Goal: Task Accomplishment & Management: Use online tool/utility

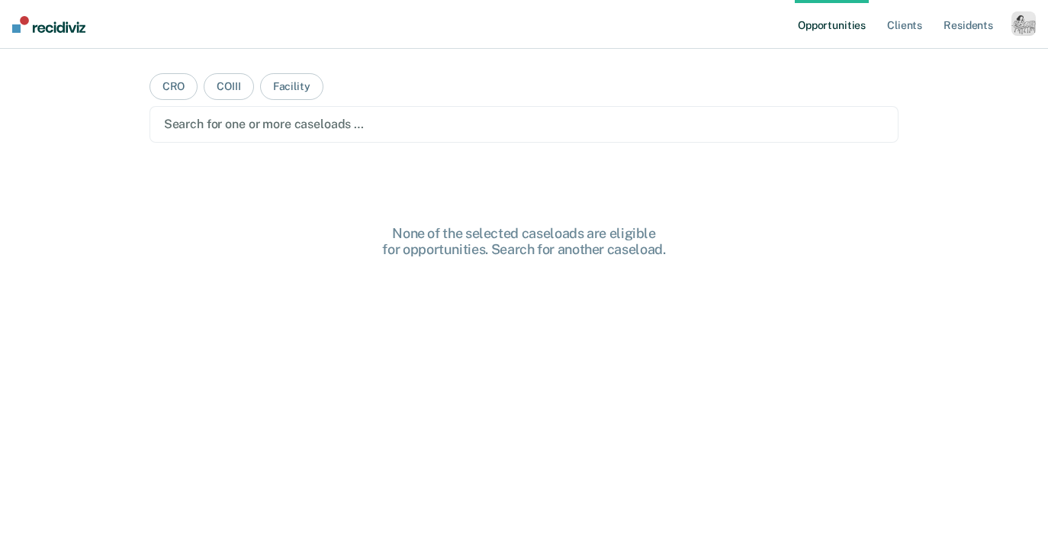
click at [1024, 27] on div "button" at bounding box center [1023, 23] width 24 height 24
click at [924, 66] on link "Profile" at bounding box center [961, 62] width 123 height 13
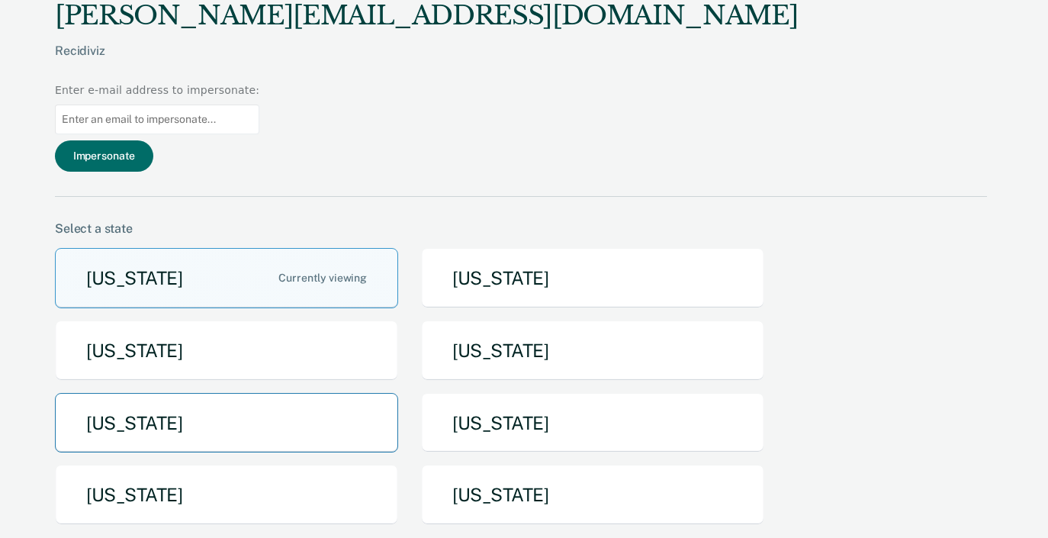
click at [221, 393] on button "[US_STATE]" at bounding box center [226, 423] width 343 height 60
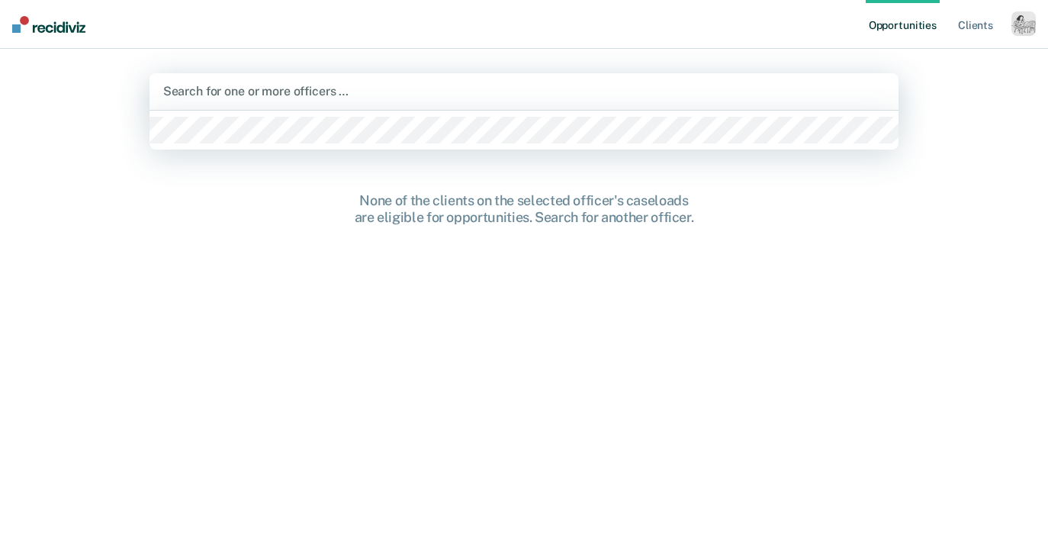
click at [299, 95] on div at bounding box center [524, 91] width 722 height 18
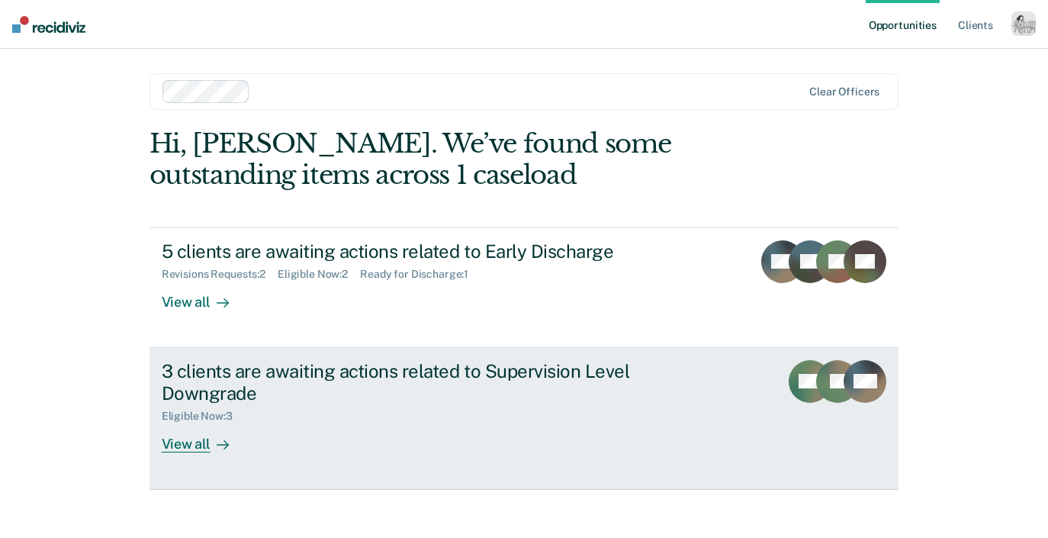
click at [202, 453] on link "3 clients are awaiting actions related to Supervision Level Downgrade Eligible …" at bounding box center [523, 419] width 749 height 142
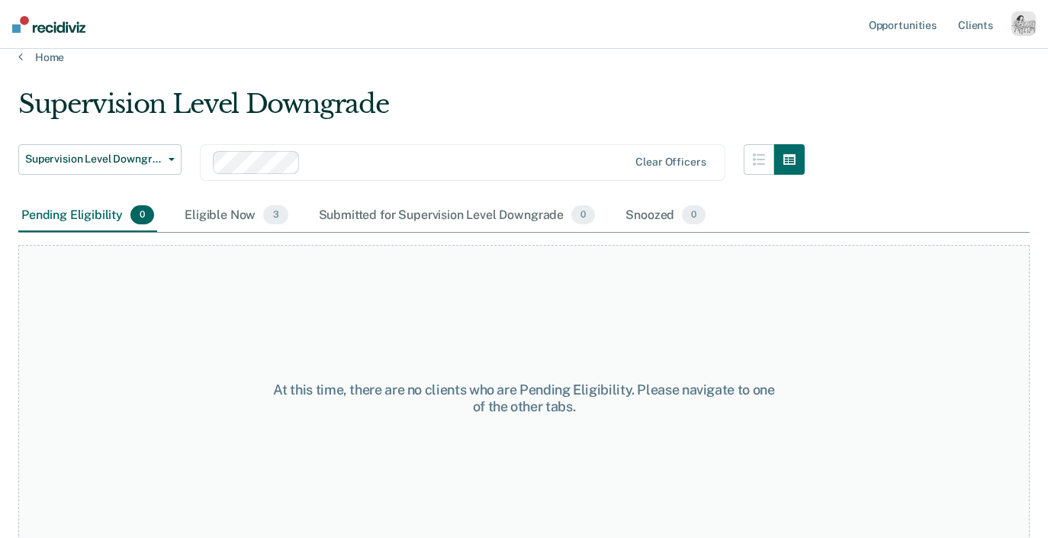
scroll to position [29, 0]
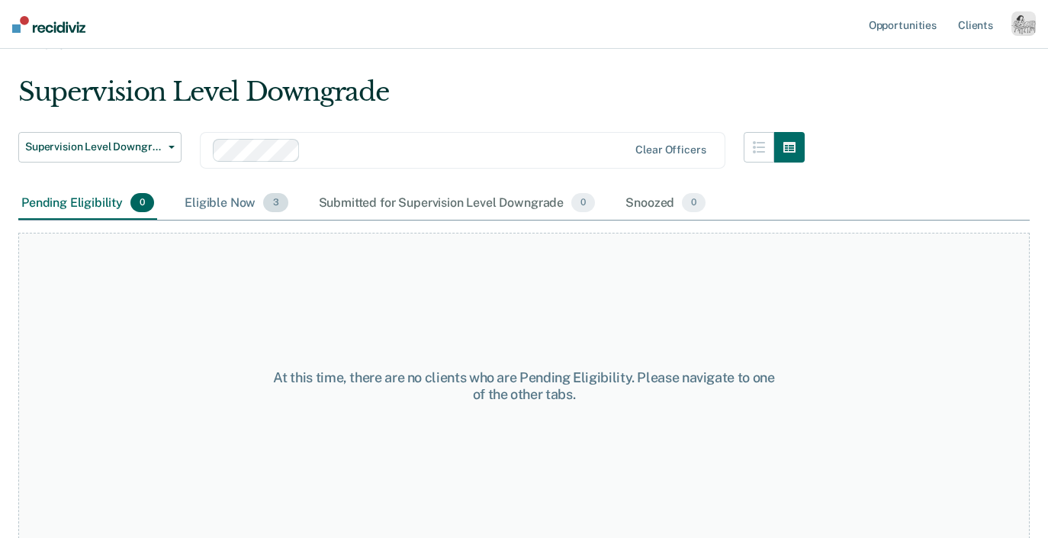
click at [223, 208] on div "Eligible Now 3" at bounding box center [235, 204] width 109 height 34
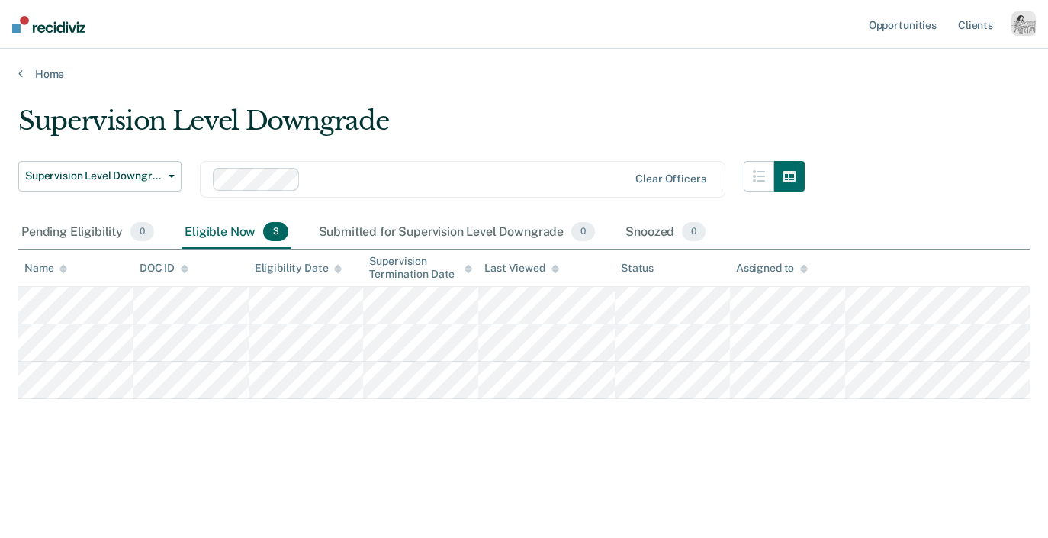
scroll to position [0, 0]
click at [37, 75] on link "Home" at bounding box center [523, 74] width 1011 height 14
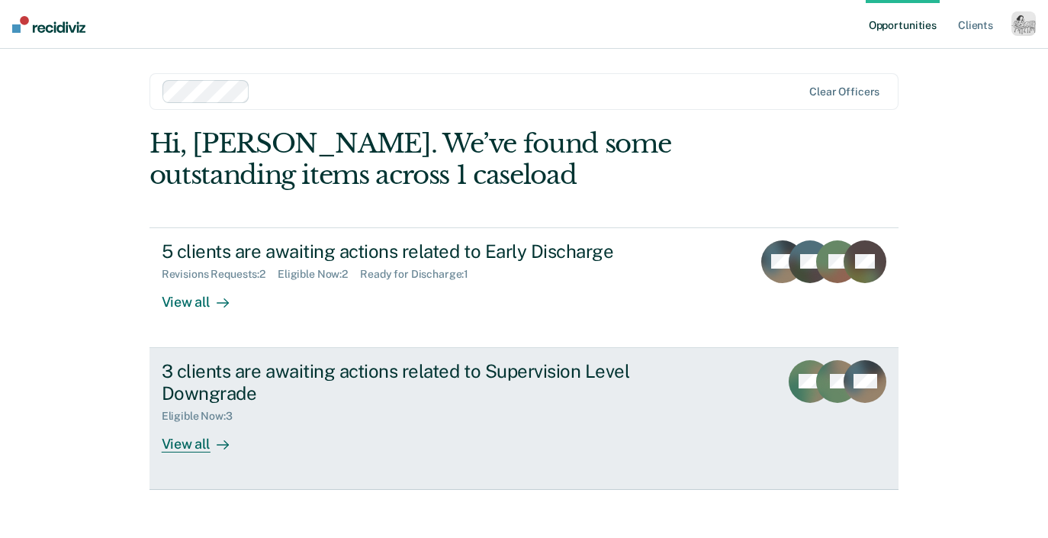
click at [200, 441] on div "View all" at bounding box center [204, 437] width 85 height 30
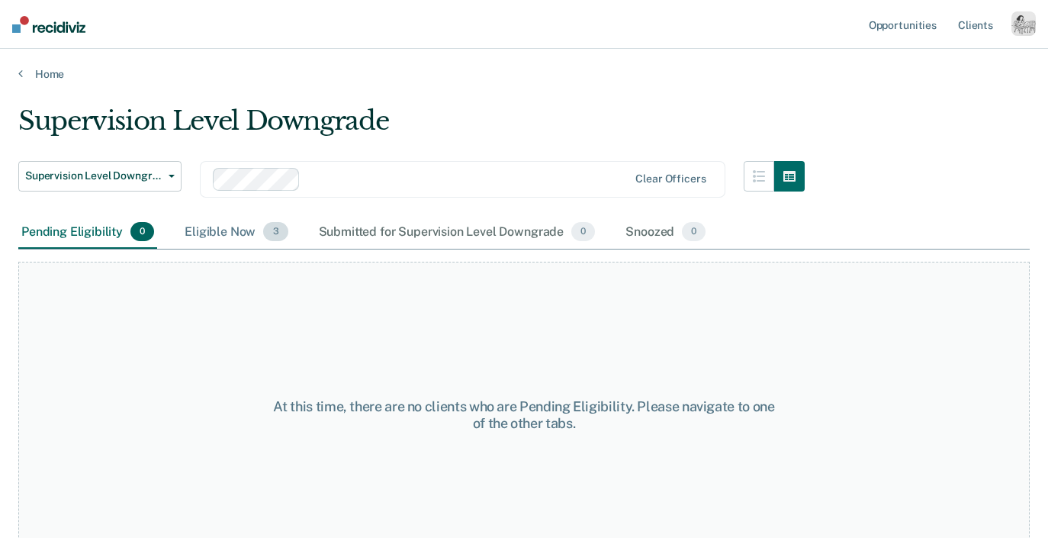
click at [234, 234] on div "Eligible Now 3" at bounding box center [235, 233] width 109 height 34
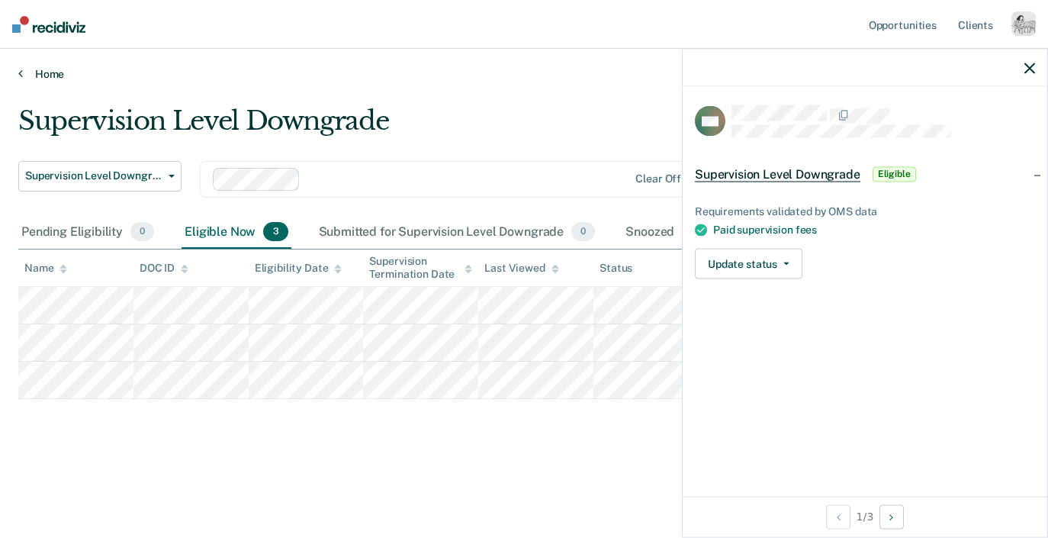
click at [40, 75] on link "Home" at bounding box center [523, 74] width 1011 height 14
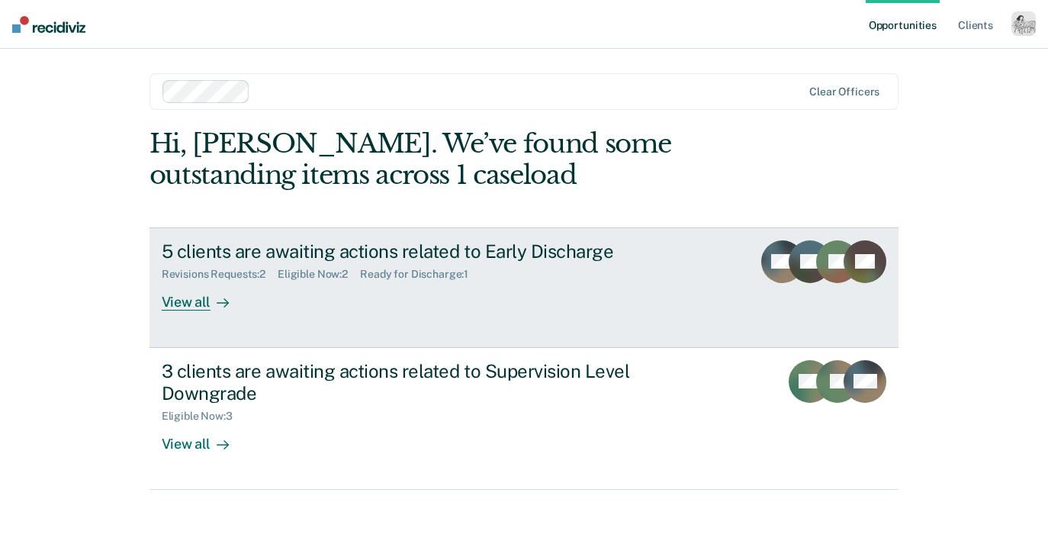
click at [185, 302] on div "View all" at bounding box center [204, 296] width 85 height 30
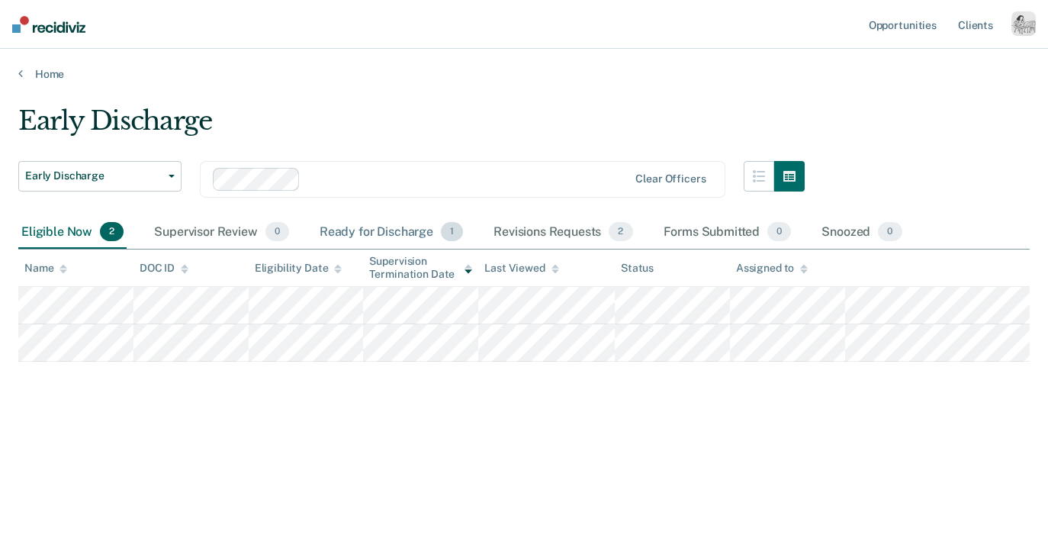
click at [396, 229] on div "Ready for Discharge 1" at bounding box center [390, 233] width 149 height 34
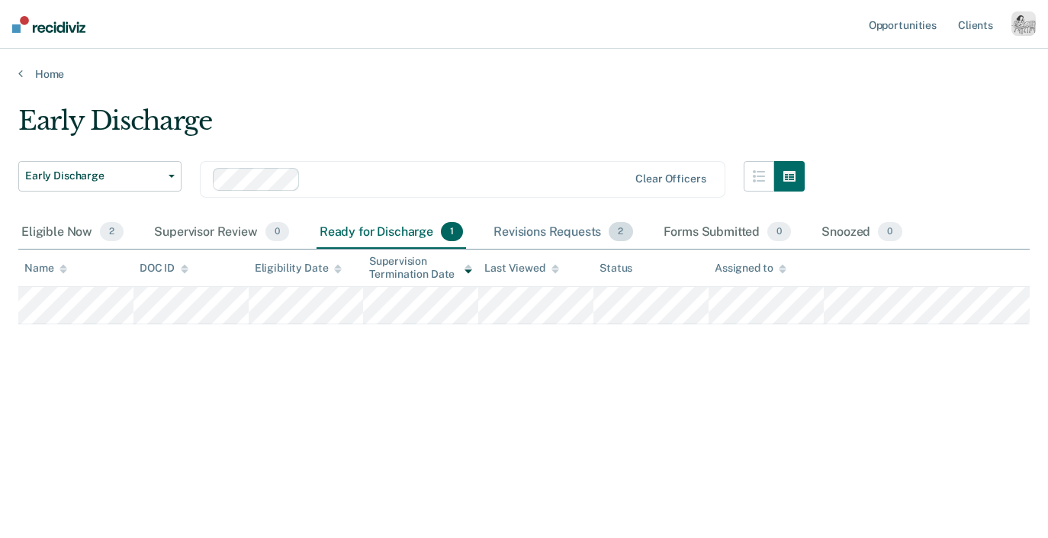
click at [547, 235] on div "Revisions Requests 2" at bounding box center [562, 233] width 145 height 34
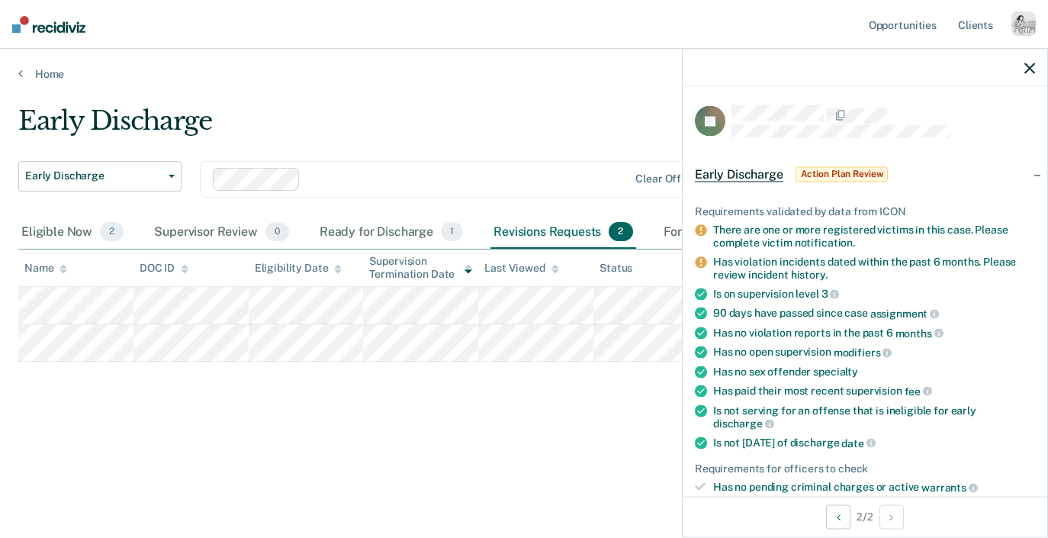
scroll to position [304, 0]
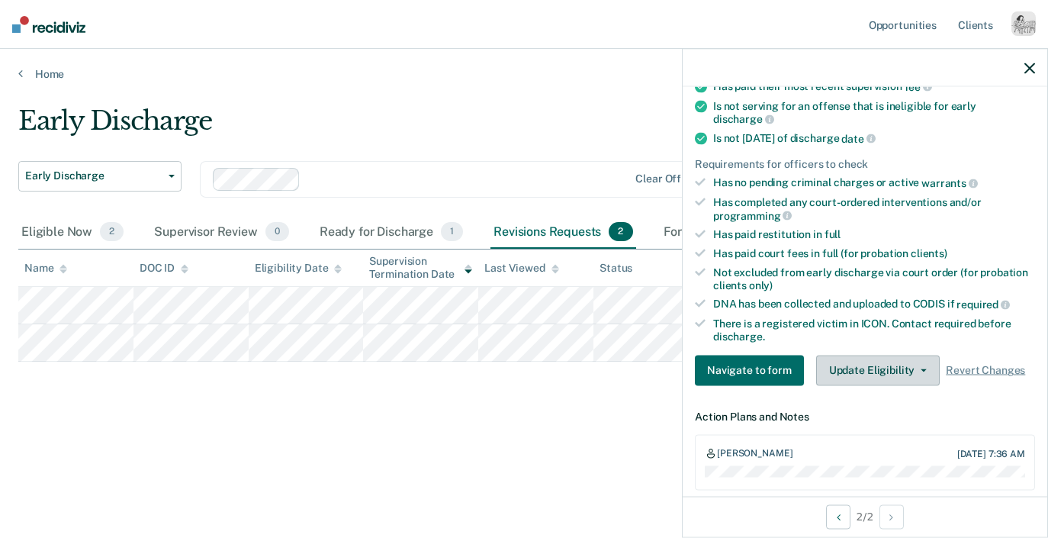
click at [867, 357] on button "Update Eligibility" at bounding box center [878, 370] width 124 height 30
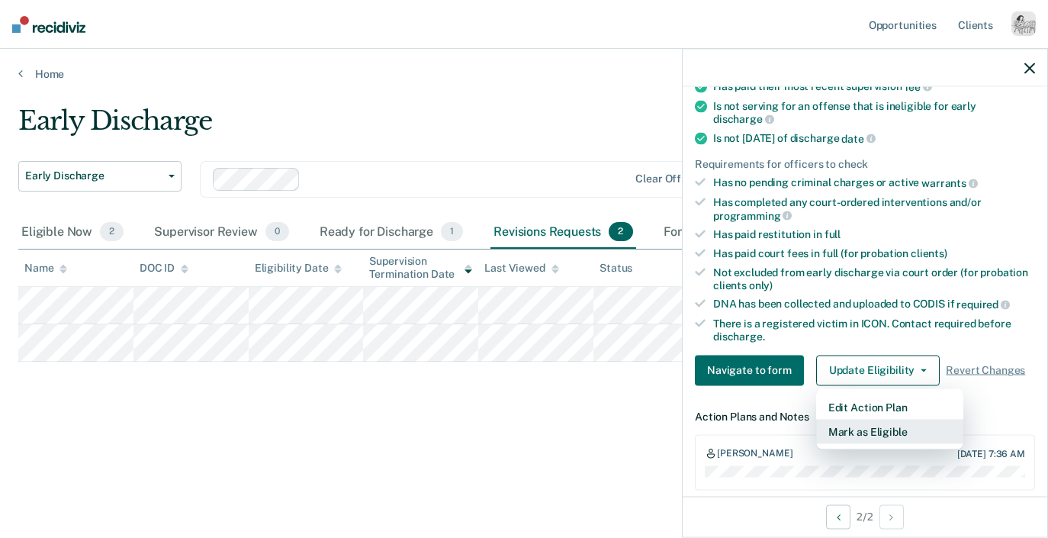
click at [865, 419] on button "Mark as Eligible" at bounding box center [889, 431] width 147 height 24
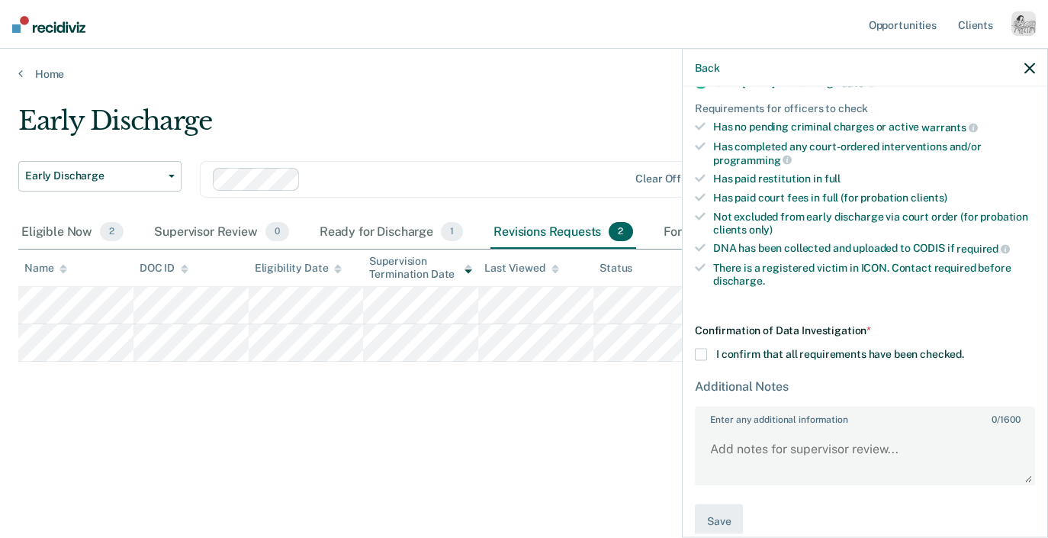
scroll to position [364, 0]
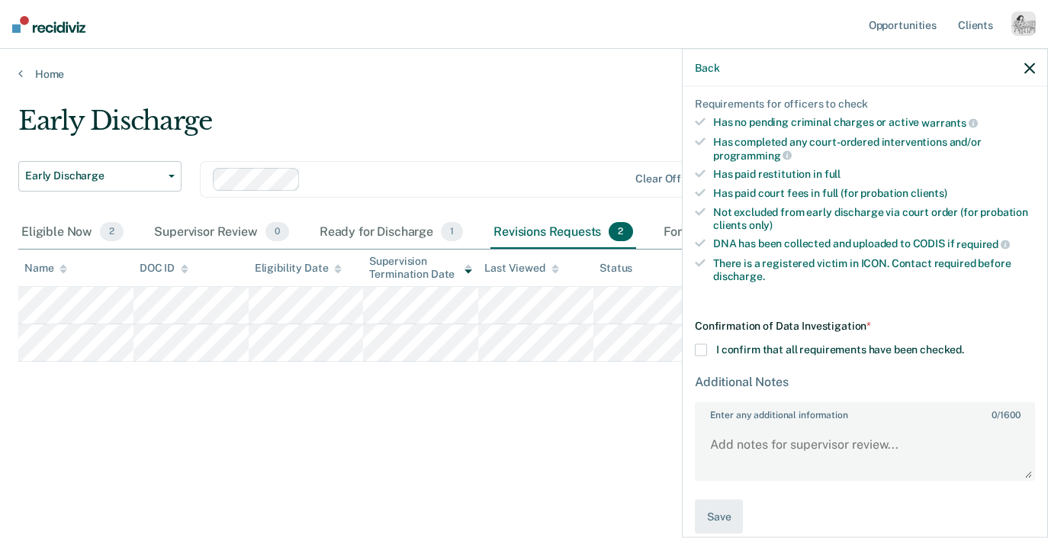
click at [1022, 69] on div "Back" at bounding box center [864, 68] width 364 height 38
click at [1029, 70] on icon "button" at bounding box center [1029, 68] width 11 height 11
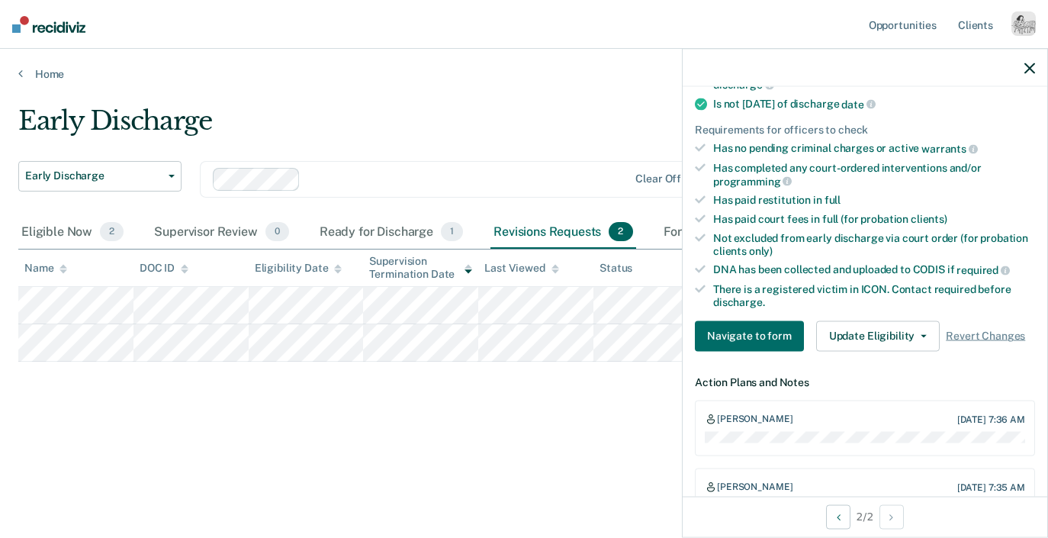
scroll to position [481, 0]
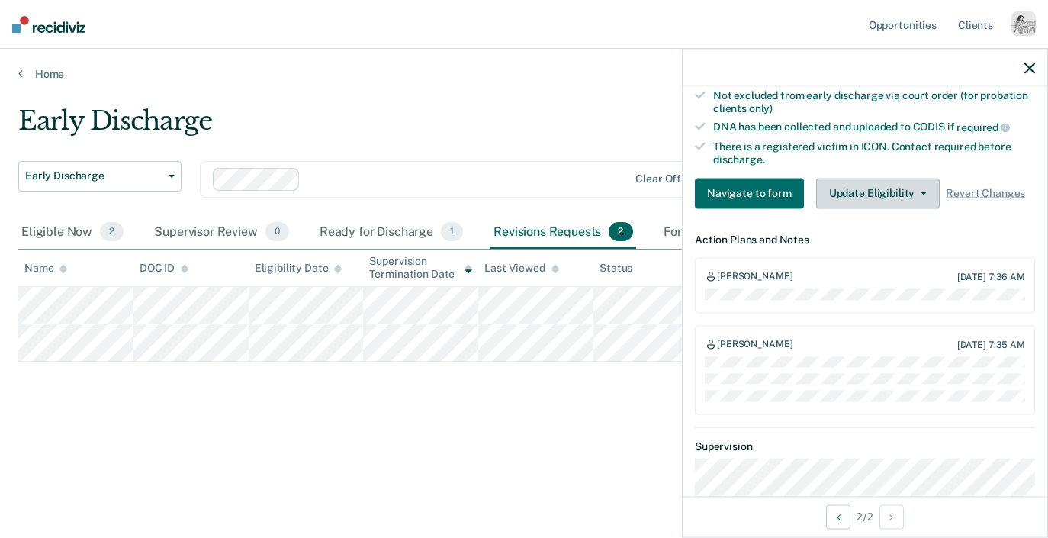
click at [866, 178] on button "Update Eligibility" at bounding box center [878, 193] width 124 height 30
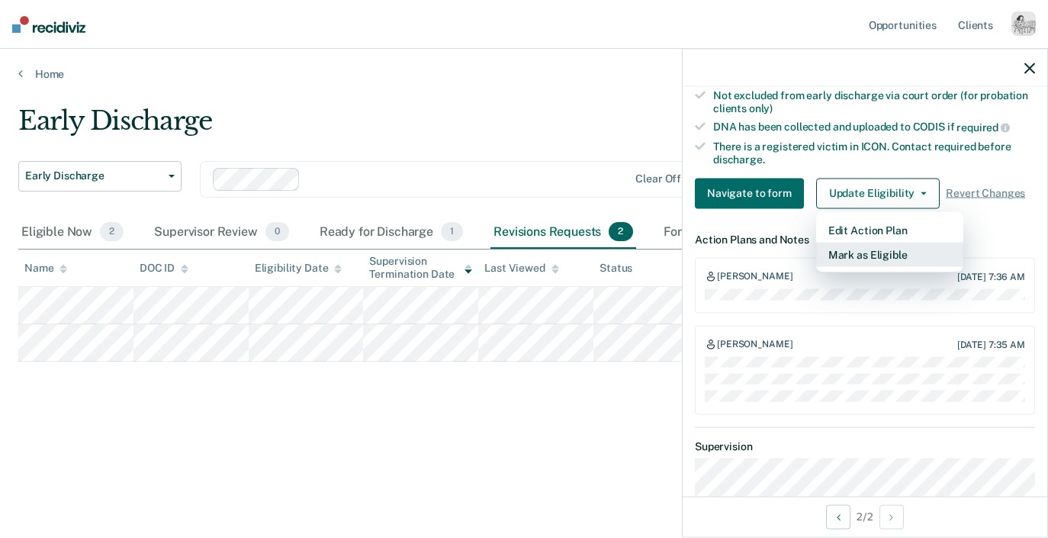
click at [863, 242] on button "Mark as Eligible" at bounding box center [889, 254] width 147 height 24
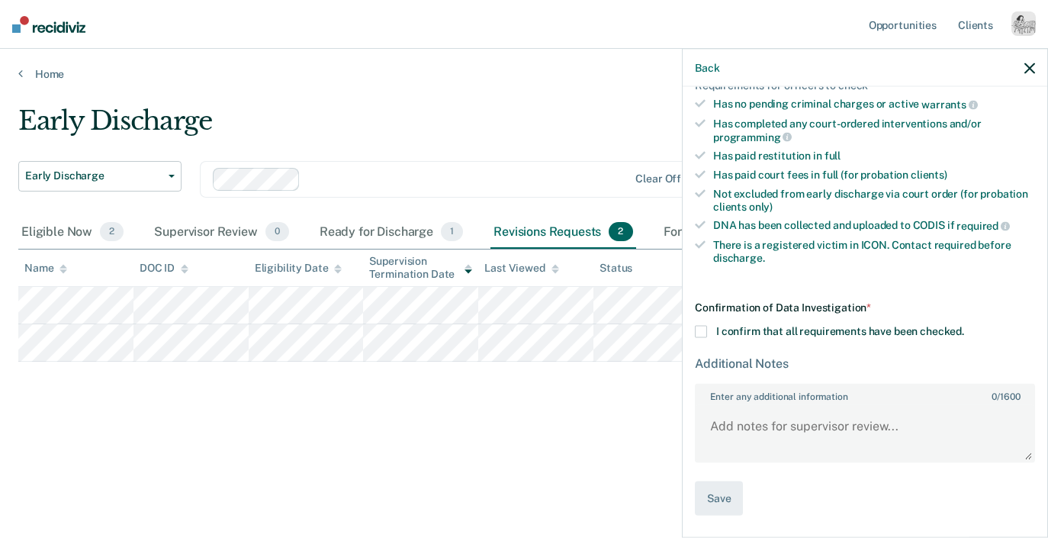
scroll to position [364, 0]
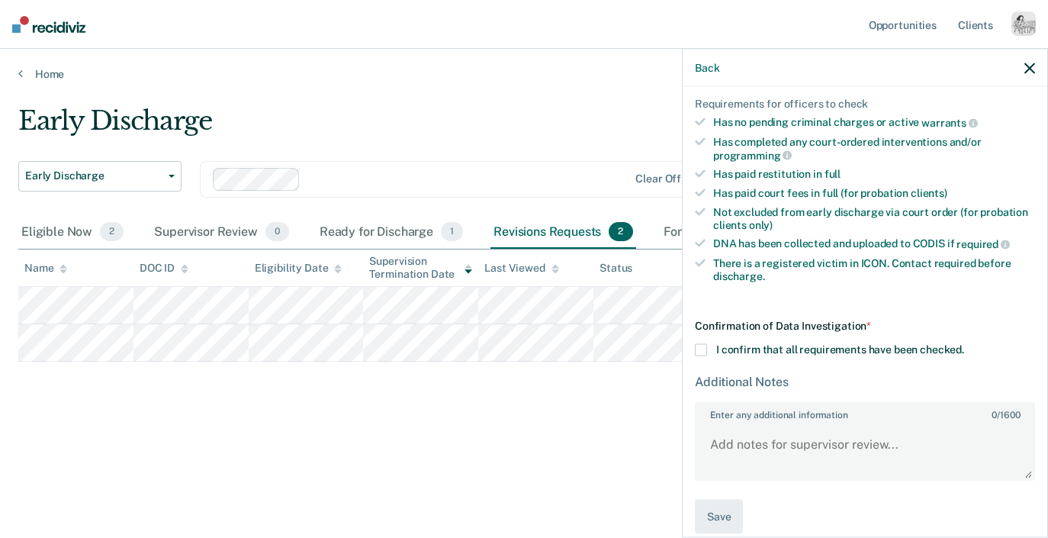
click at [855, 343] on span "I confirm that all requirements have been checked." at bounding box center [840, 349] width 248 height 12
click at [964, 344] on input "I confirm that all requirements have been checked." at bounding box center [964, 344] width 0 height 0
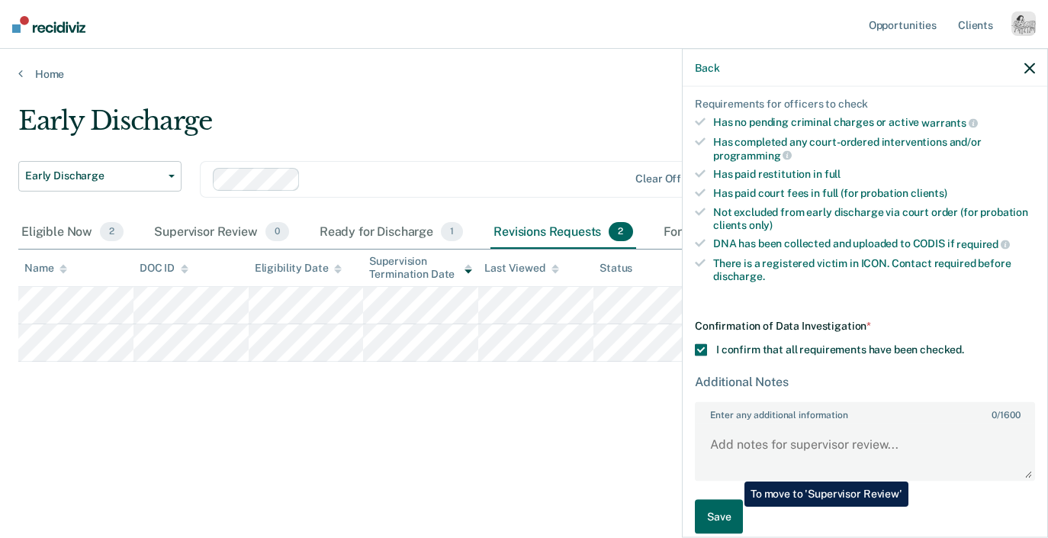
click at [733, 506] on button "Save" at bounding box center [719, 516] width 48 height 34
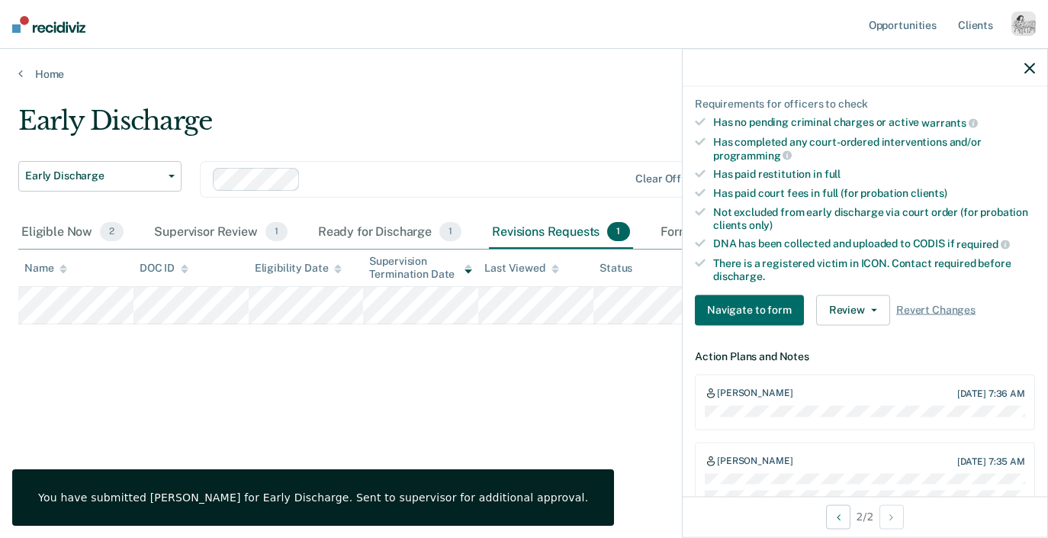
click at [1028, 67] on icon "button" at bounding box center [1029, 68] width 11 height 11
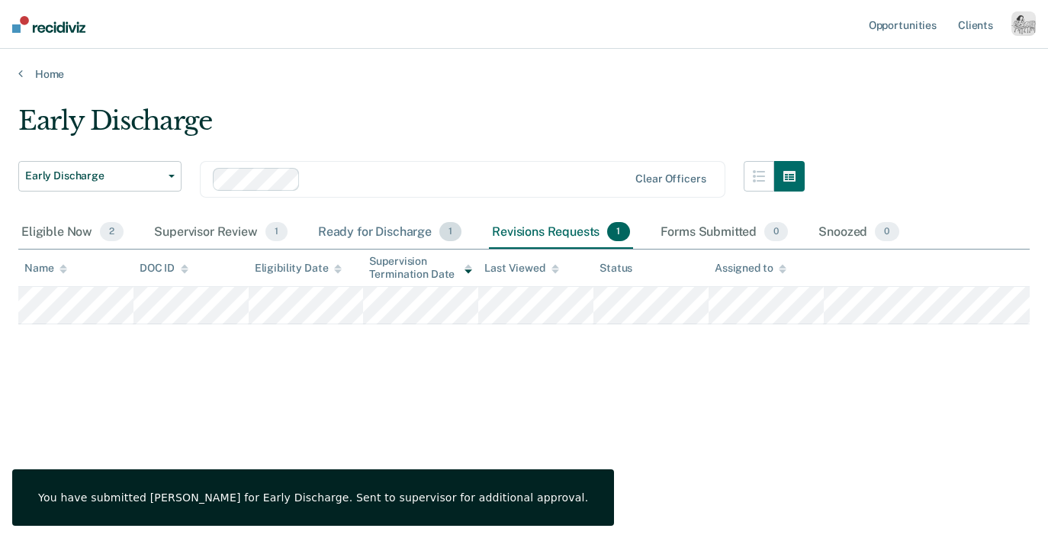
click at [385, 231] on div "Ready for Discharge 1" at bounding box center [389, 233] width 149 height 34
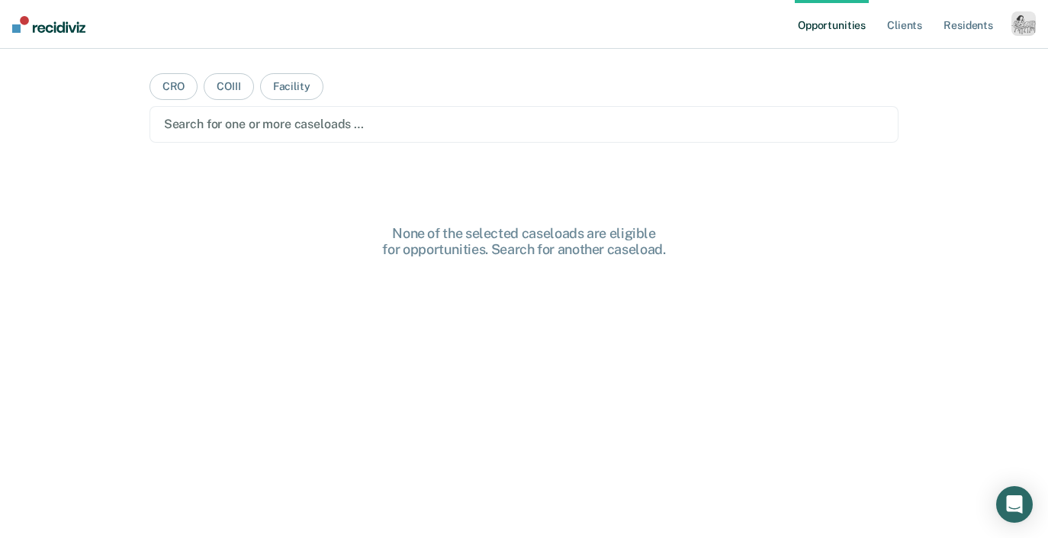
click at [1028, 21] on div "button" at bounding box center [1023, 23] width 24 height 24
click at [929, 64] on link "Profile" at bounding box center [961, 62] width 123 height 13
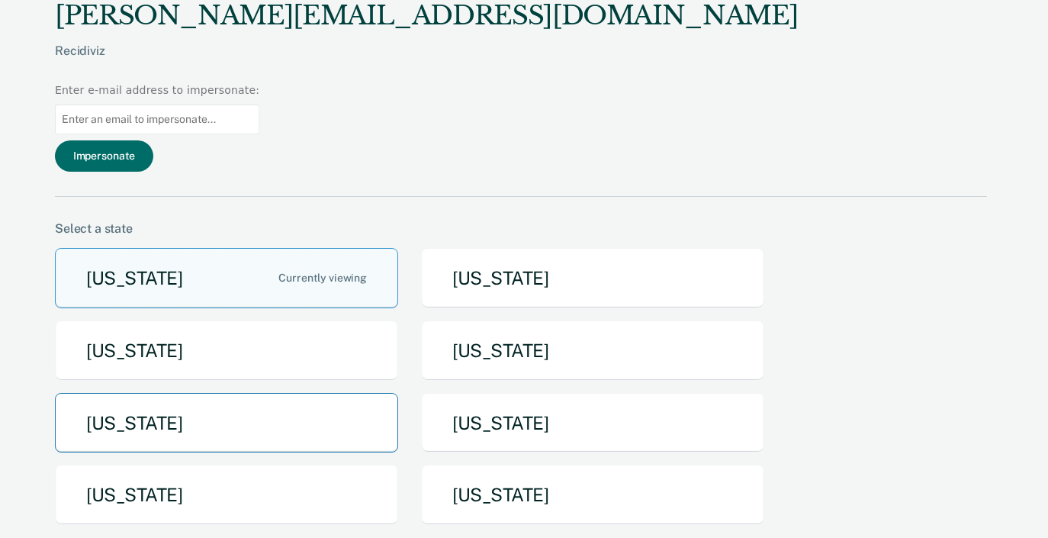
click at [255, 393] on button "[US_STATE]" at bounding box center [226, 423] width 343 height 60
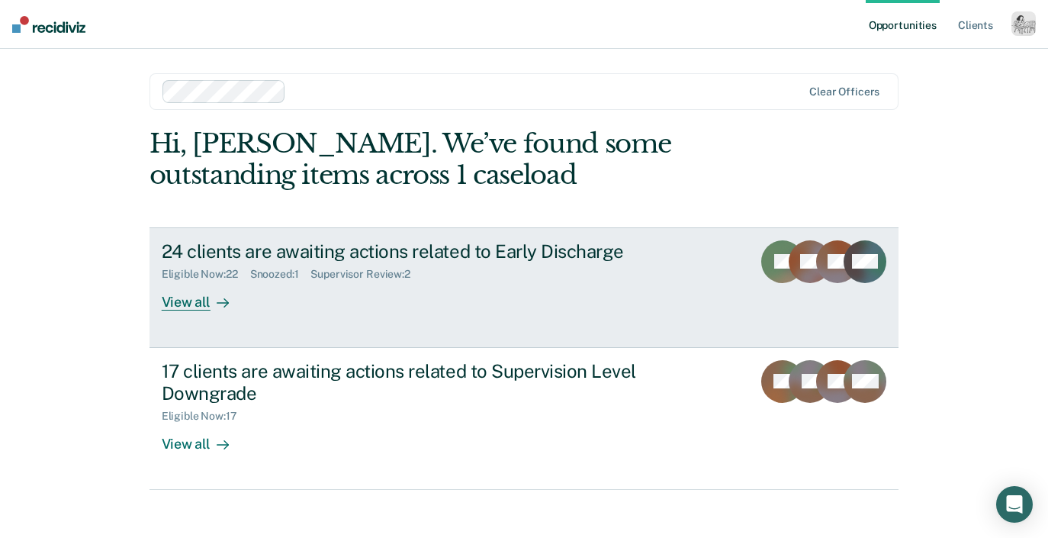
click at [209, 303] on div "View all" at bounding box center [204, 296] width 85 height 30
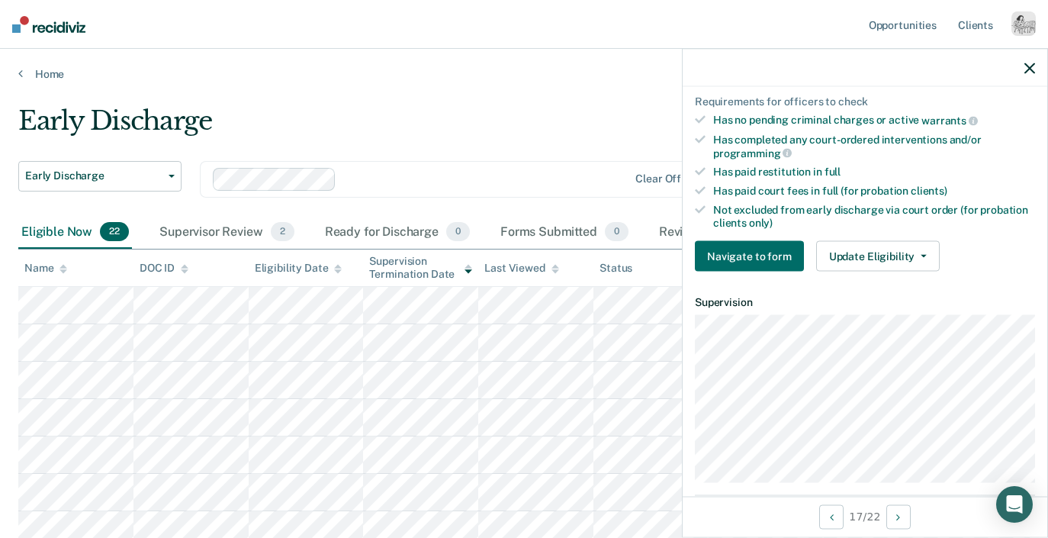
scroll to position [426, 0]
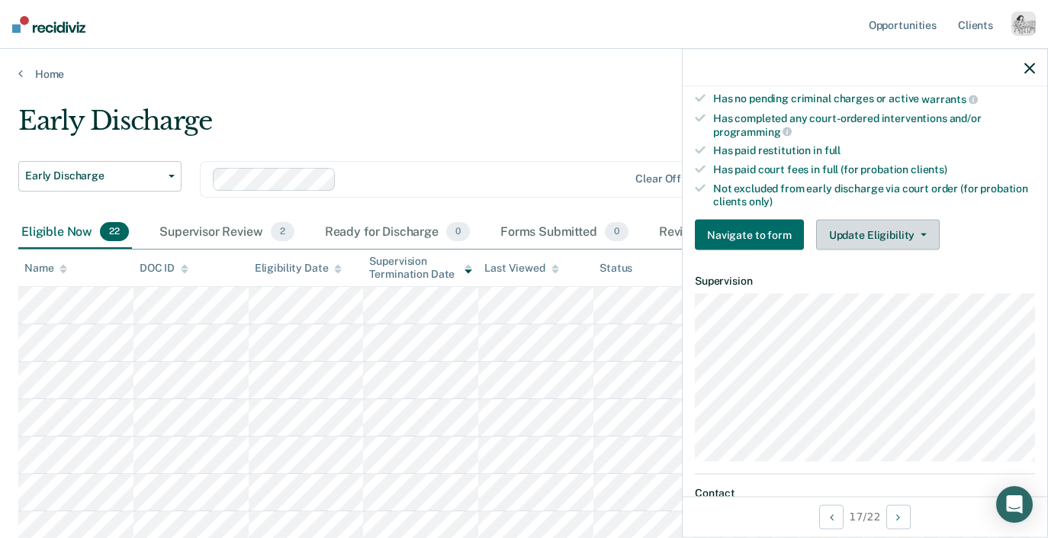
click at [890, 220] on button "Update Eligibility" at bounding box center [878, 235] width 124 height 30
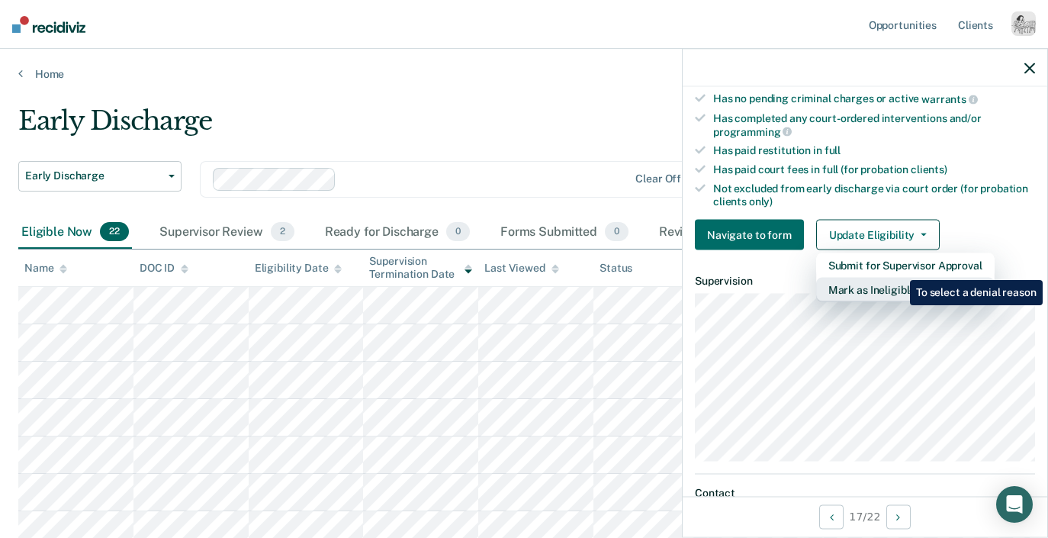
click at [898, 278] on button "Mark as Ineligible" at bounding box center [905, 290] width 178 height 24
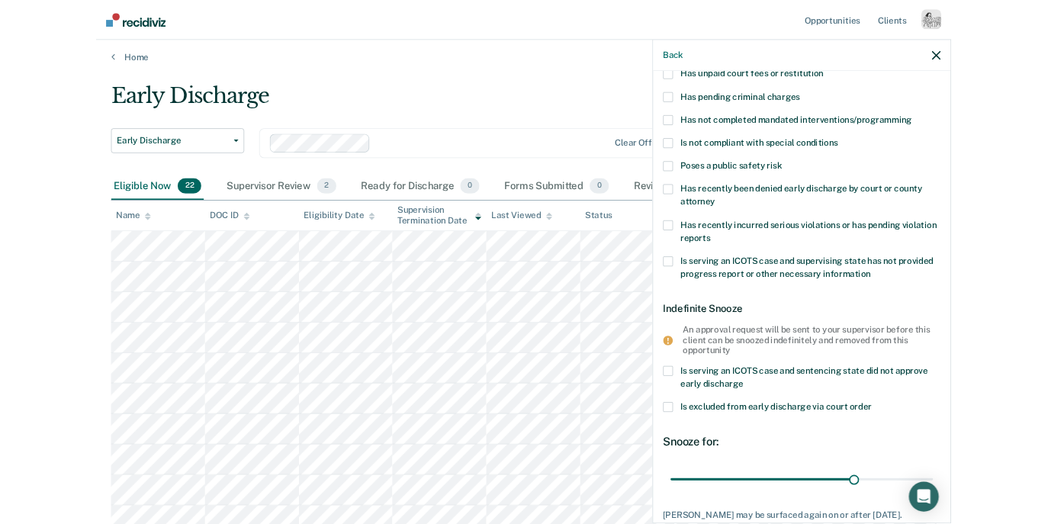
scroll to position [106, 0]
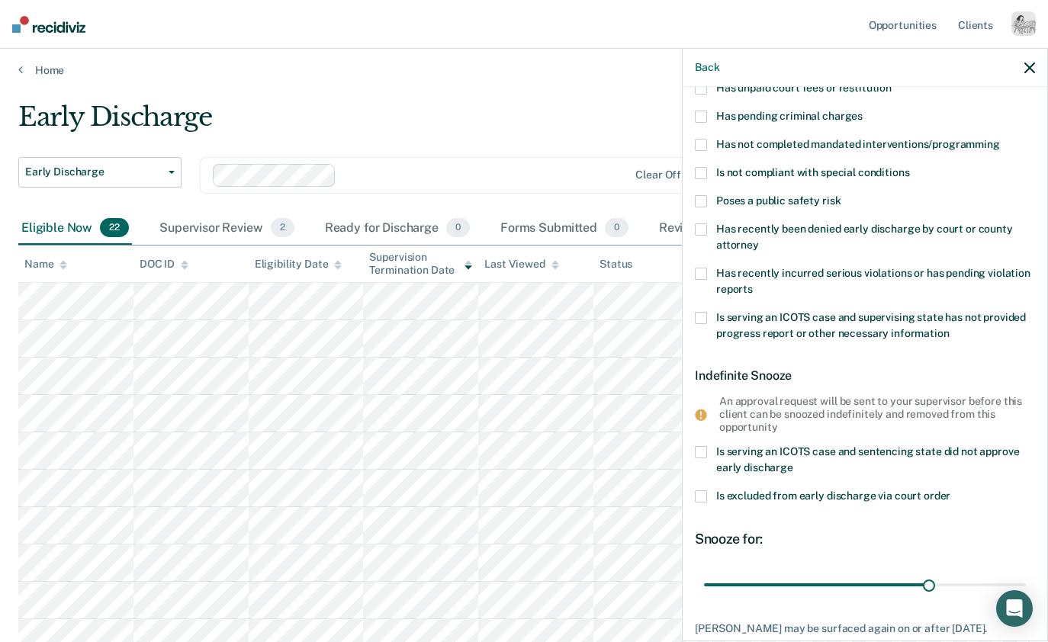
click at [768, 313] on span "Is serving an ICOTS case and supervising state has not provided progress report…" at bounding box center [871, 325] width 310 height 28
click at [949, 328] on input "Is serving an ICOTS case and supervising state has not provided progress report…" at bounding box center [949, 328] width 0 height 0
drag, startPoint x: 737, startPoint y: 589, endPoint x: 1060, endPoint y: 585, distance: 323.3
type input "365"
click at [1025, 537] on input "range" at bounding box center [865, 584] width 322 height 27
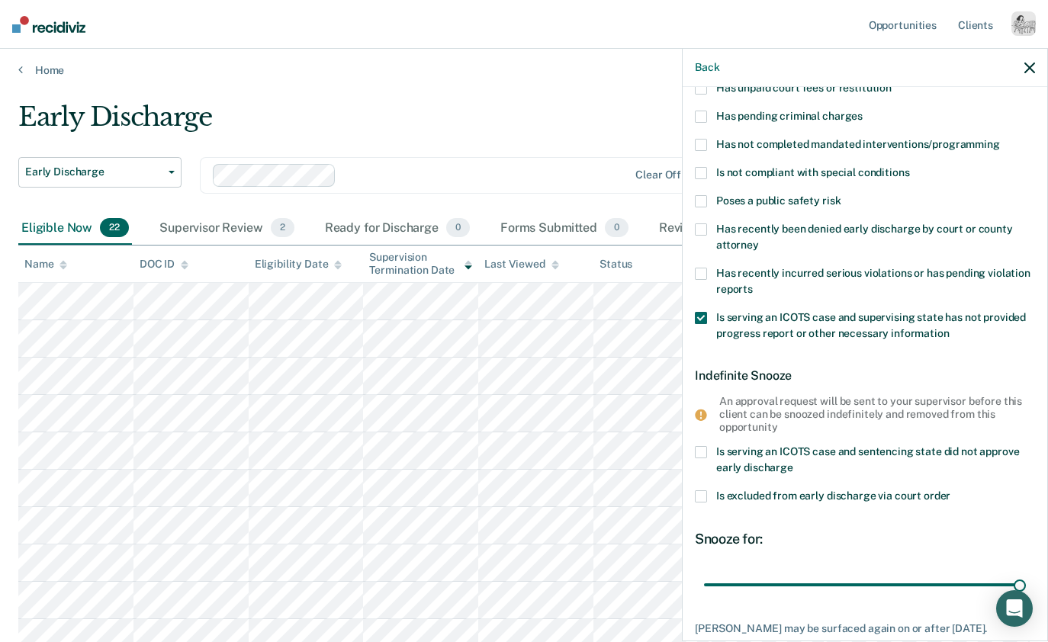
click at [706, 323] on label "Is serving an ICOTS case and supervising state has not provided progress report…" at bounding box center [865, 328] width 340 height 32
click at [949, 328] on input "Is serving an ICOTS case and supervising state has not provided progress report…" at bounding box center [949, 328] width 0 height 0
click at [836, 497] on span "Is excluded from early discharge via court order" at bounding box center [833, 495] width 234 height 12
click at [950, 490] on input "Is excluded from early discharge via court order" at bounding box center [950, 490] width 0 height 0
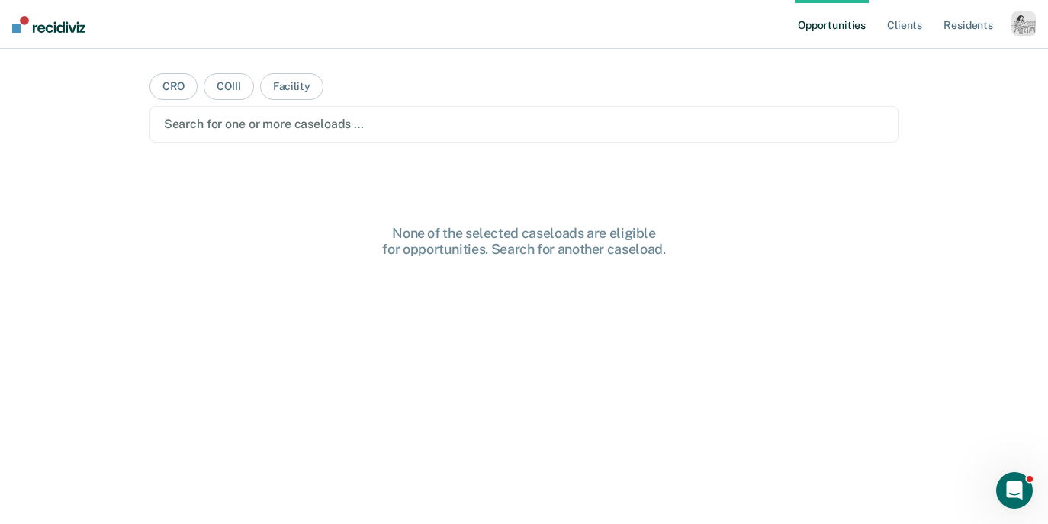
click at [1019, 25] on div "button" at bounding box center [1023, 23] width 24 height 24
click at [930, 62] on link "Profile" at bounding box center [961, 62] width 123 height 13
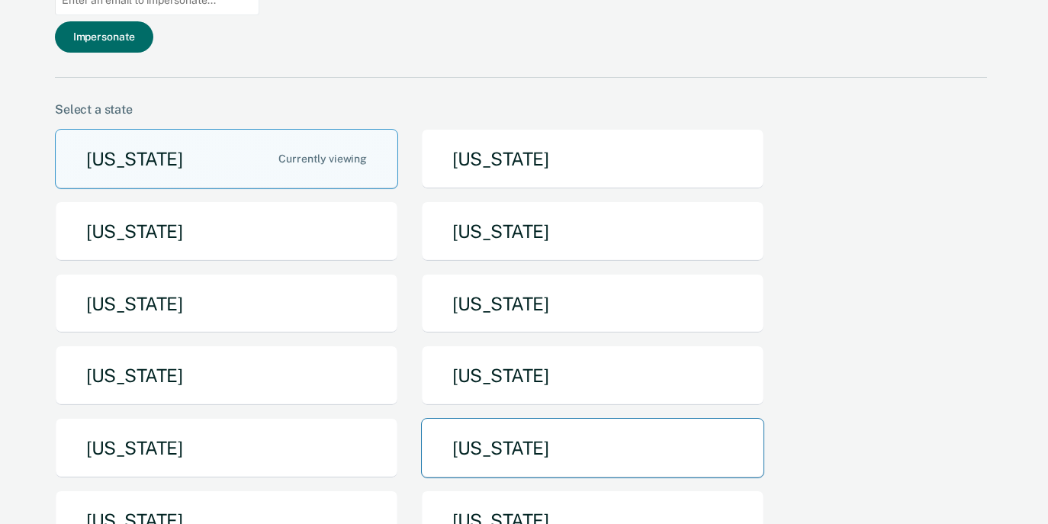
scroll to position [156, 0]
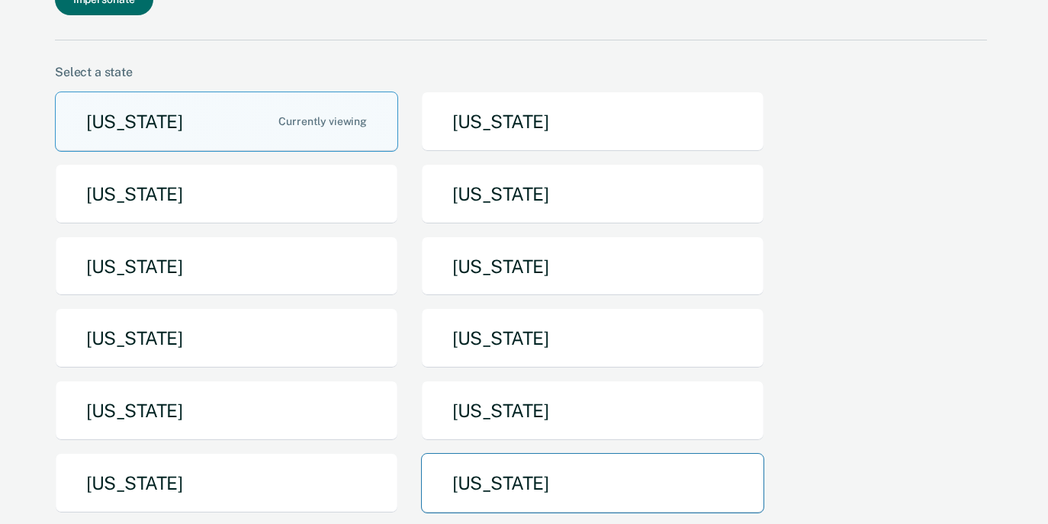
click at [486, 453] on button "[US_STATE]" at bounding box center [592, 483] width 343 height 60
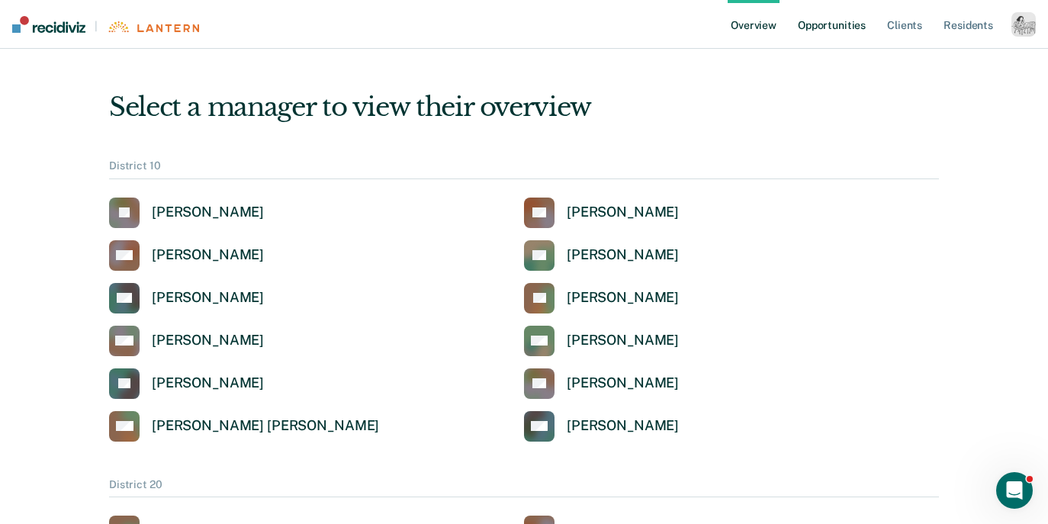
click at [851, 31] on link "Opportunities" at bounding box center [831, 24] width 74 height 49
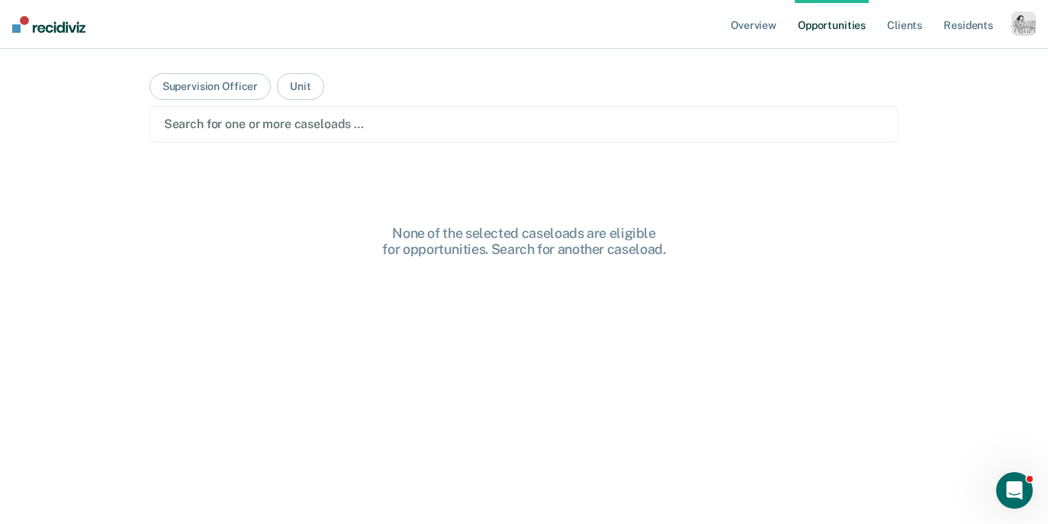
click at [403, 132] on div at bounding box center [524, 124] width 720 height 18
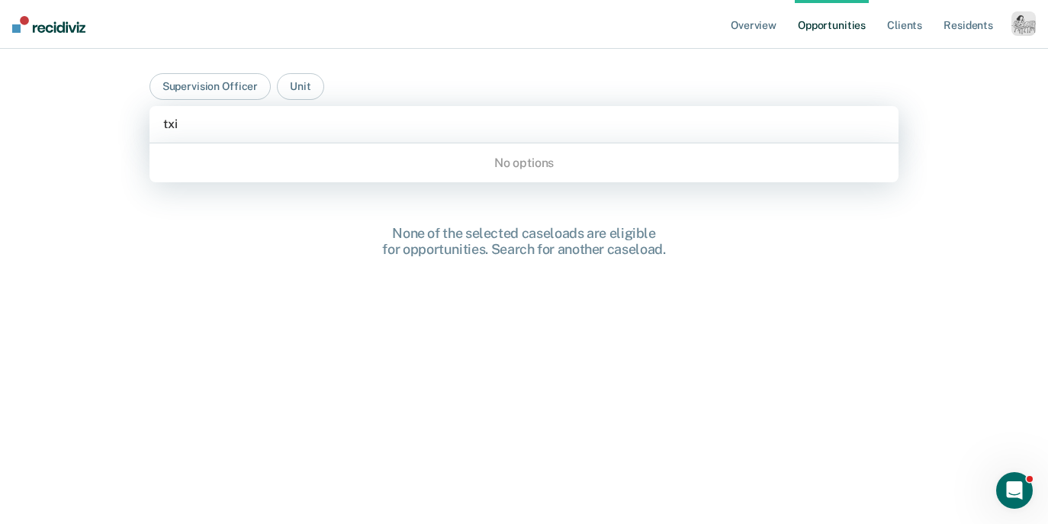
type input "txic"
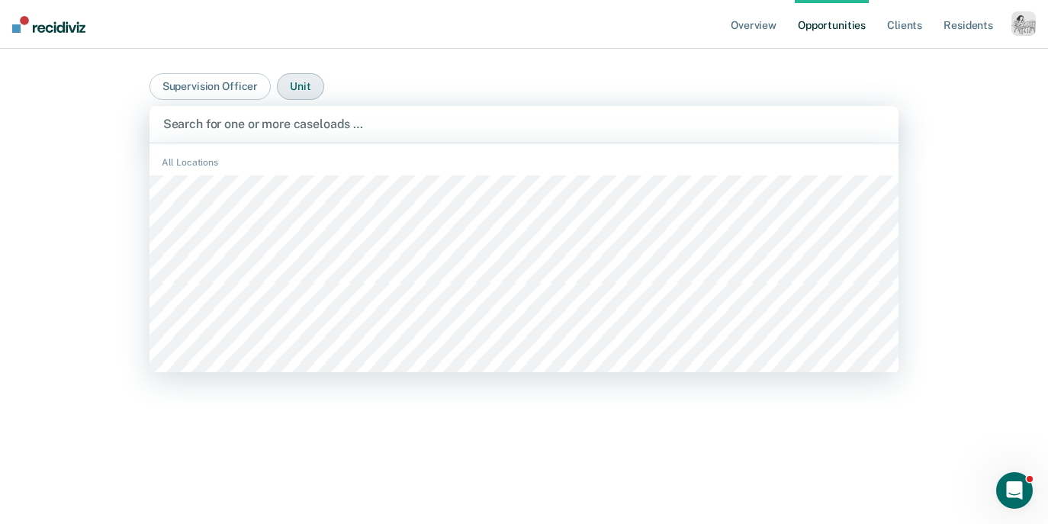
click at [319, 91] on button "Unit" at bounding box center [300, 86] width 47 height 27
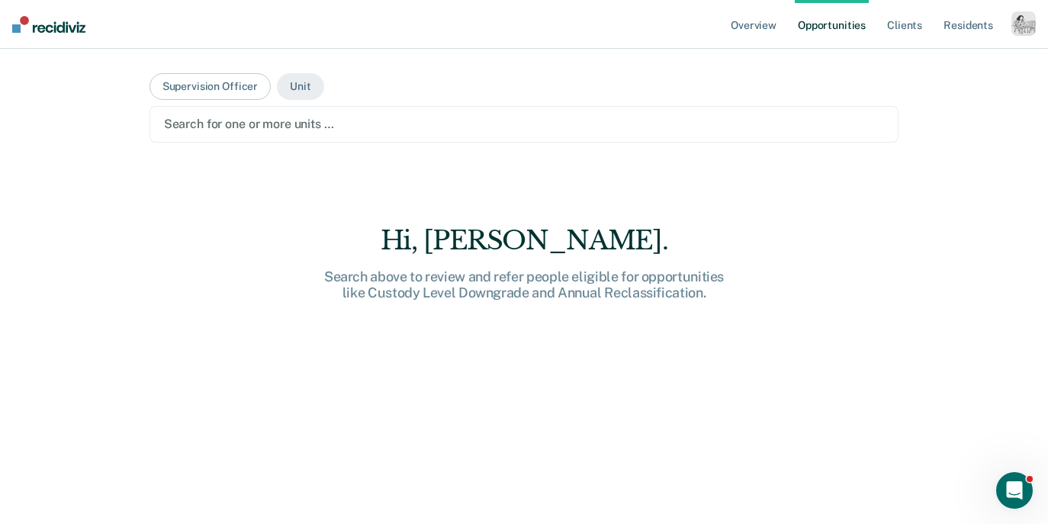
click at [293, 127] on div at bounding box center [524, 124] width 720 height 18
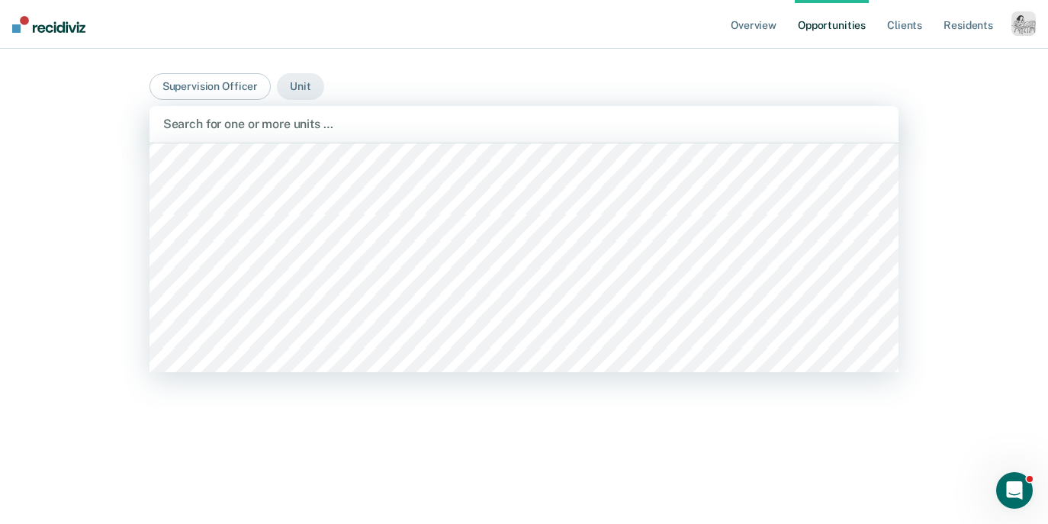
scroll to position [10195, 0]
